Goal: Task Accomplishment & Management: Use online tool/utility

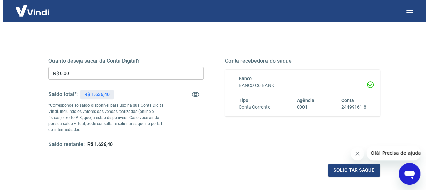
scroll to position [77, 0]
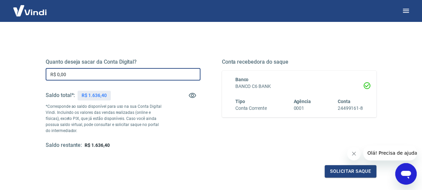
click at [86, 75] on input "R$ 0,00" at bounding box center [123, 74] width 155 height 12
type input "R$ 1.636,00"
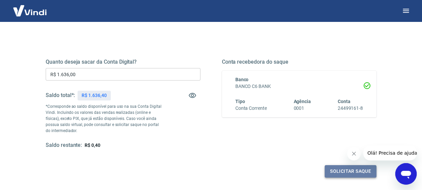
click at [352, 171] on button "Solicitar saque" at bounding box center [351, 171] width 52 height 12
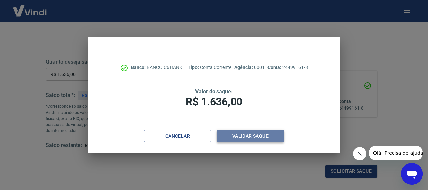
click at [253, 139] on button "Validar saque" at bounding box center [249, 136] width 67 height 12
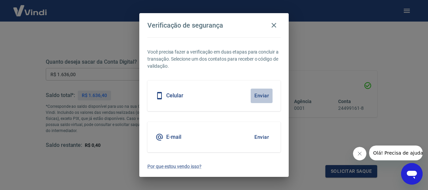
click at [262, 96] on button "Enviar" at bounding box center [261, 95] width 22 height 14
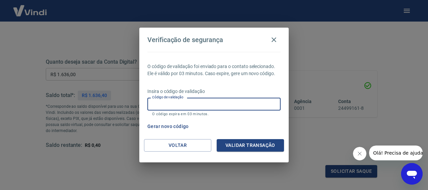
click at [196, 108] on input "Código de validação" at bounding box center [213, 103] width 133 height 12
type input "379850"
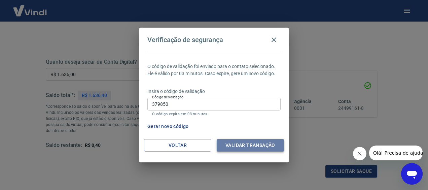
click at [245, 148] on button "Validar transação" at bounding box center [249, 145] width 67 height 12
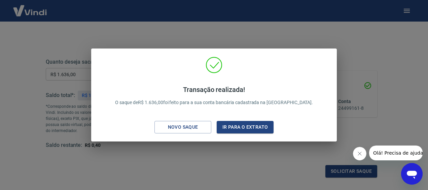
click at [368, 82] on div "Transação realizada! O saque de R$ 1.636,00 foi feito para a sua conta bancária…" at bounding box center [214, 95] width 428 height 190
